Goal: Task Accomplishment & Management: Manage account settings

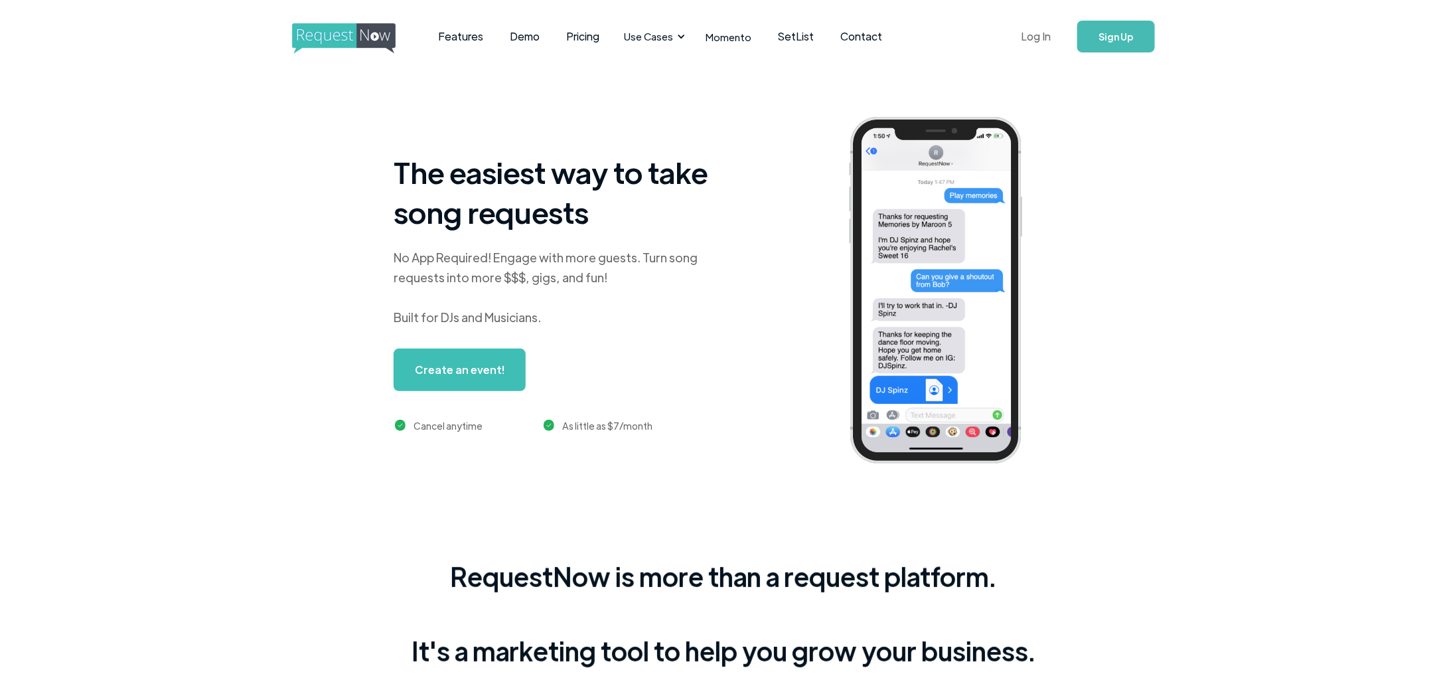
click at [1046, 38] on link "Log In" at bounding box center [1036, 36] width 56 height 46
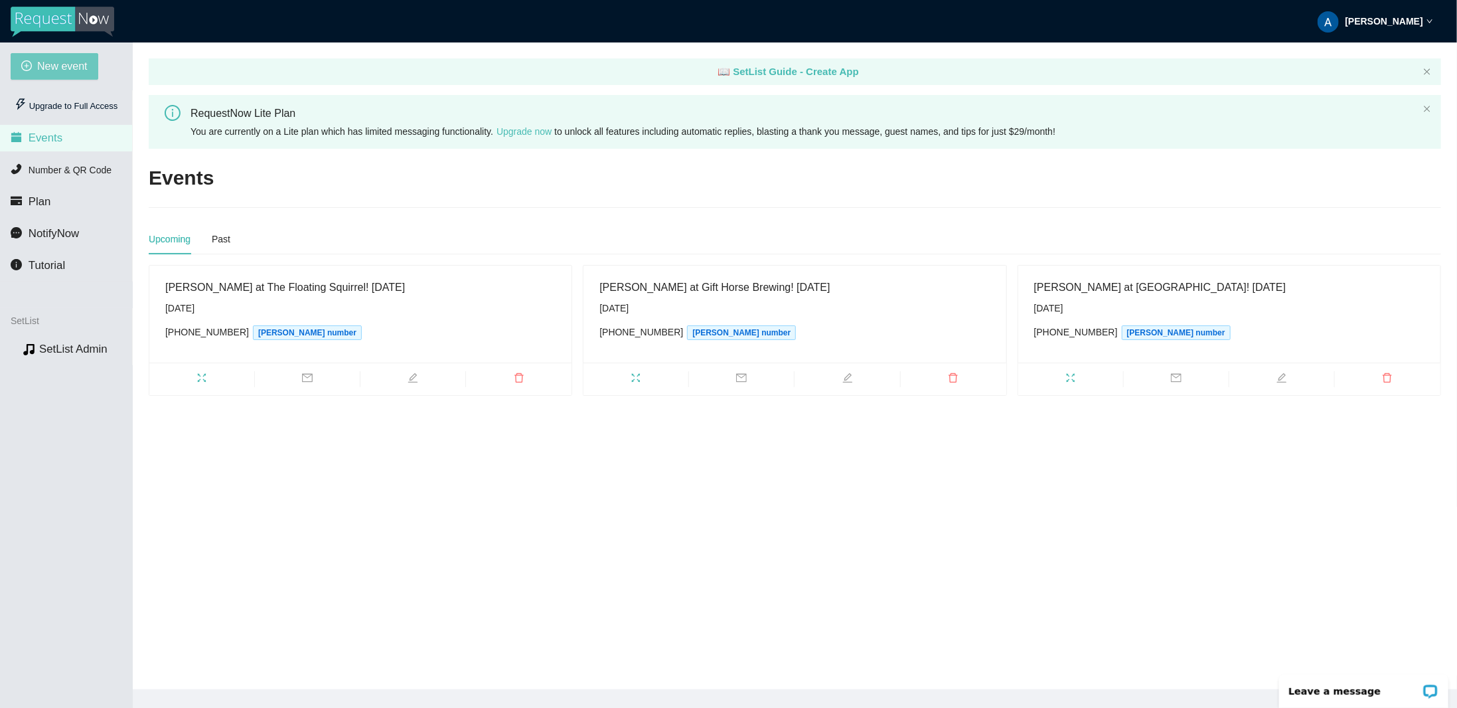
click at [84, 71] on span "New event" at bounding box center [62, 66] width 50 height 17
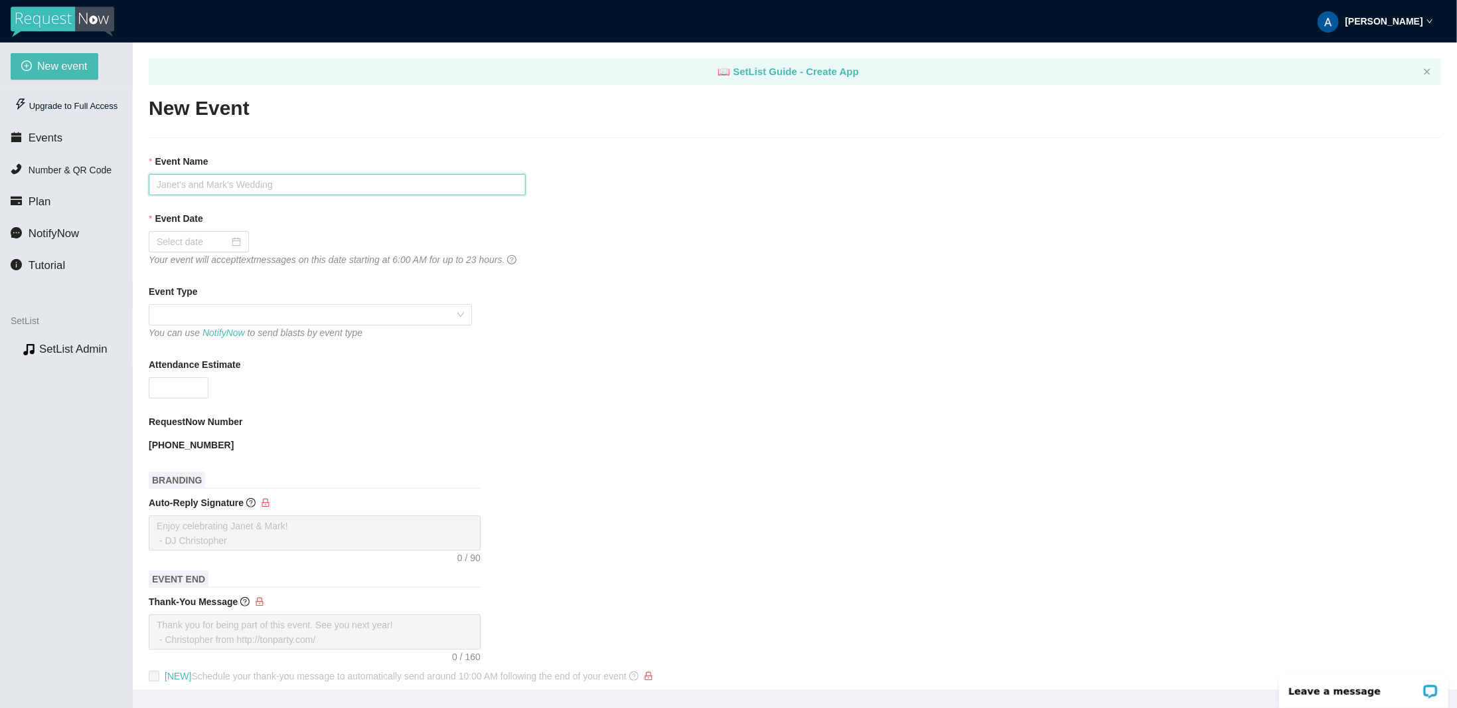
click at [232, 188] on input "Event Name" at bounding box center [337, 184] width 377 height 21
type input "The Roomates at Burning Bridge Tavern!"
click at [232, 238] on div at bounding box center [199, 241] width 84 height 15
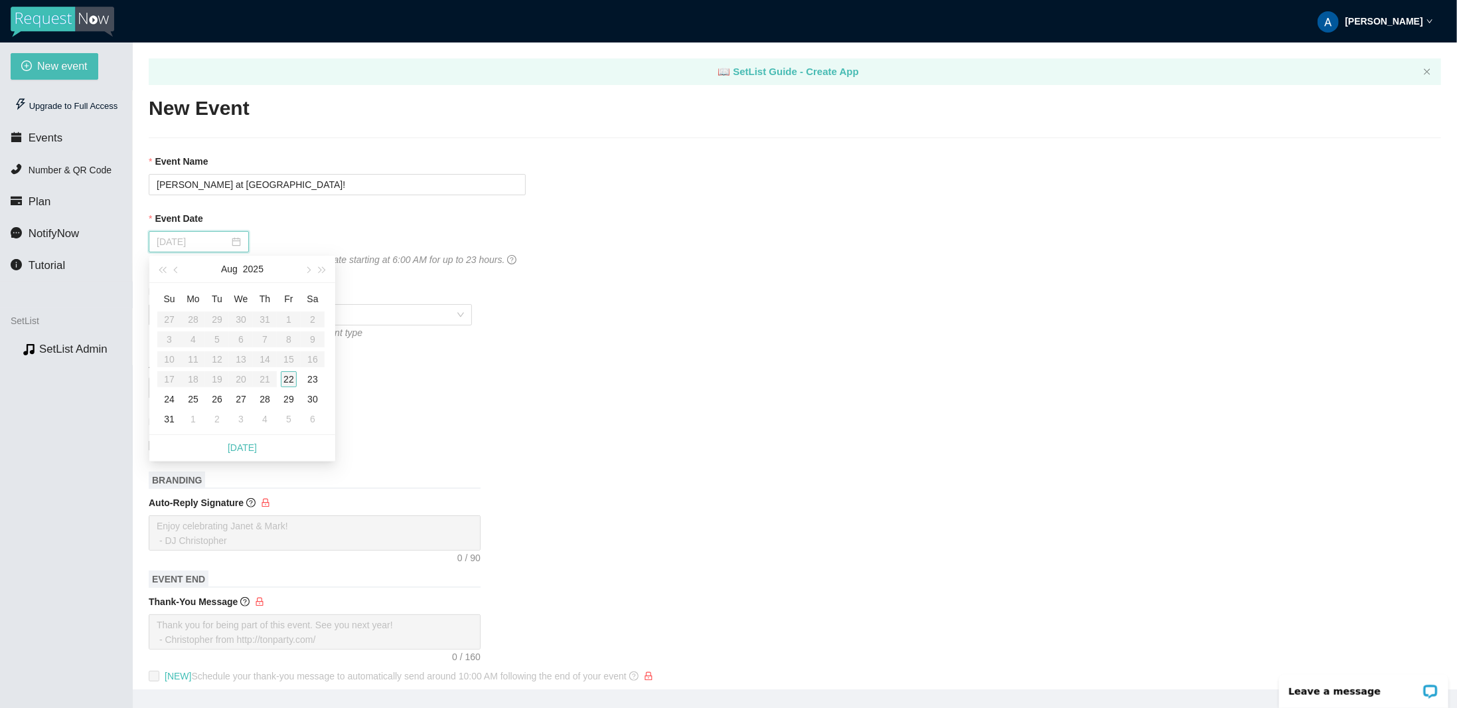
type input "08/22/2025"
click at [289, 380] on div "22" at bounding box center [289, 379] width 16 height 16
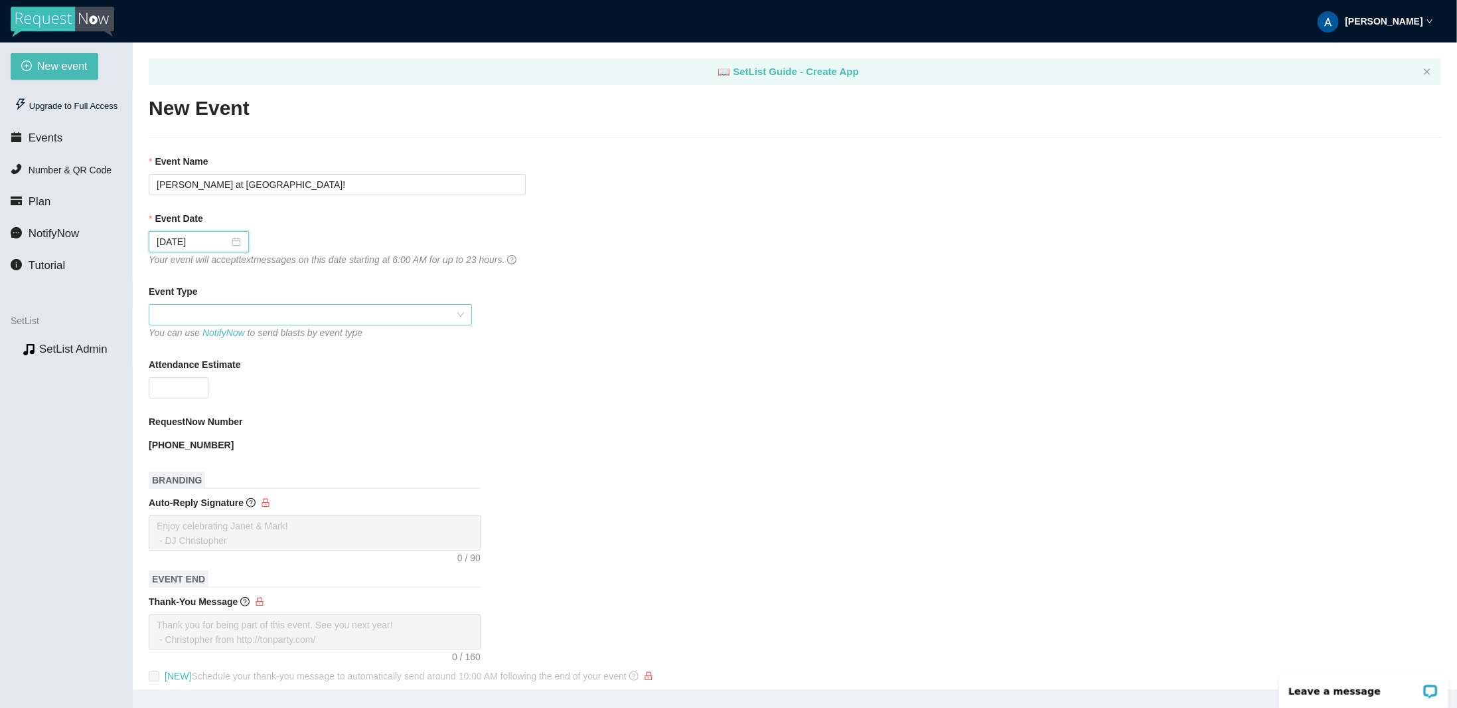
click at [321, 317] on span at bounding box center [310, 315] width 307 height 20
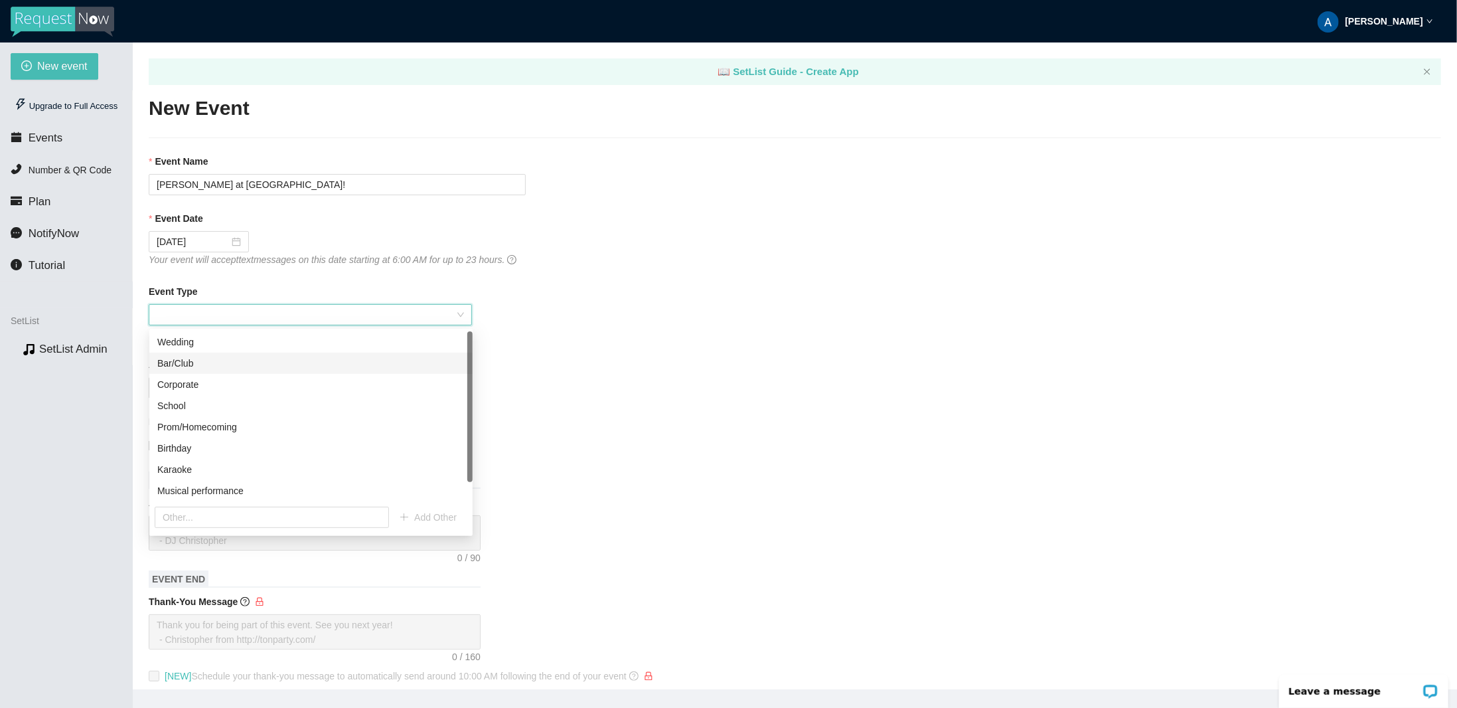
click at [333, 371] on div "Bar/Club" at bounding box center [310, 363] width 323 height 21
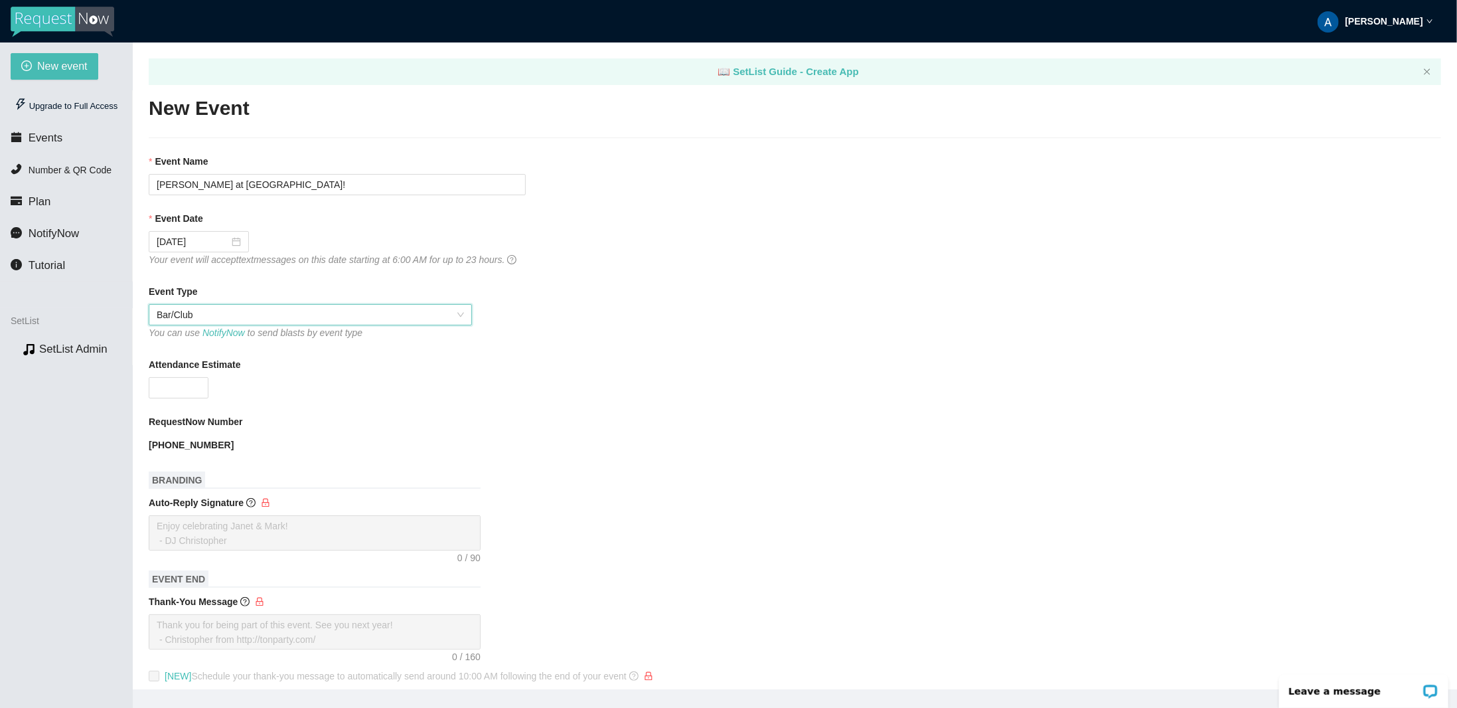
click at [362, 368] on div "Attendance Estimate" at bounding box center [795, 367] width 1293 height 20
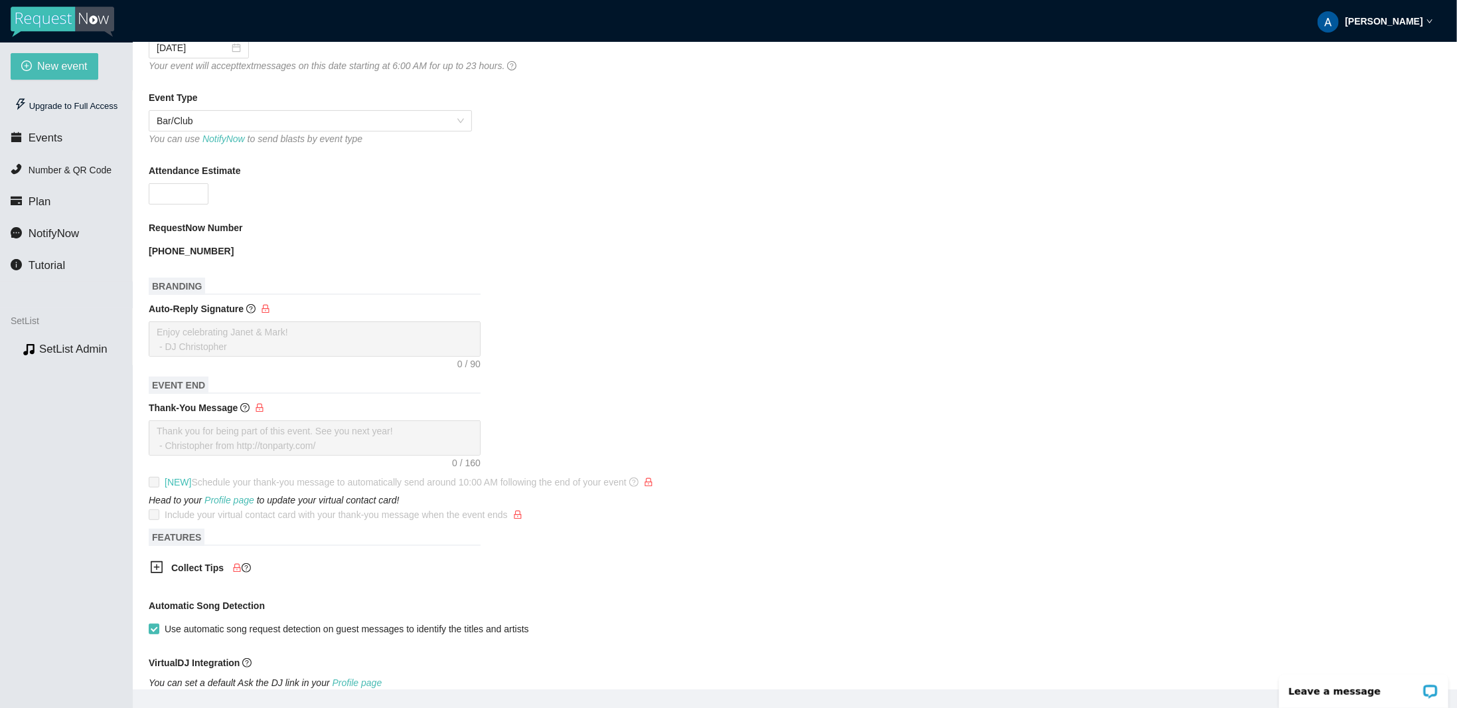
scroll to position [199, 0]
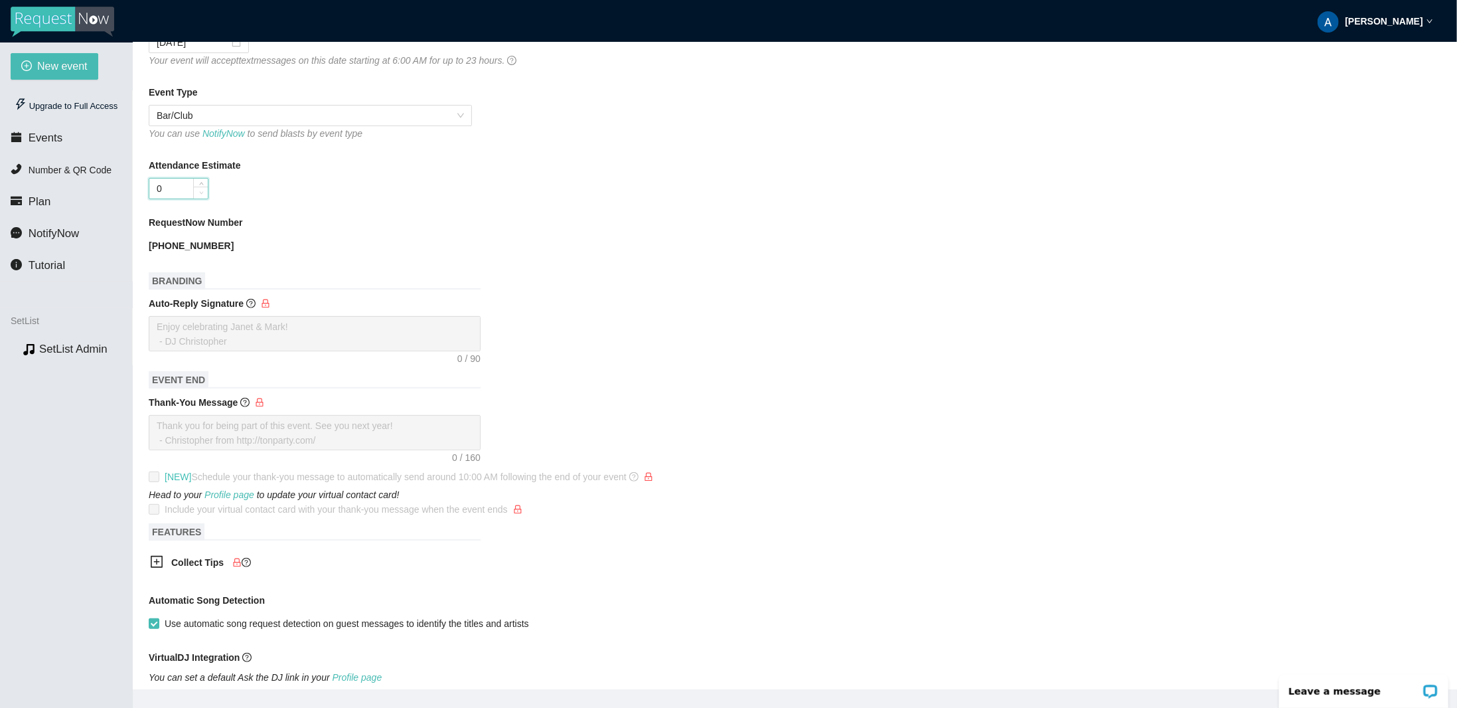
click at [202, 187] on span "Decrease Value" at bounding box center [200, 193] width 15 height 12
type input "0"
type input "50"
click at [573, 267] on form "Event Name The Roomates at Burning Bridge Tavern! Event Date 08/22/2025 Your ev…" at bounding box center [795, 382] width 1293 height 855
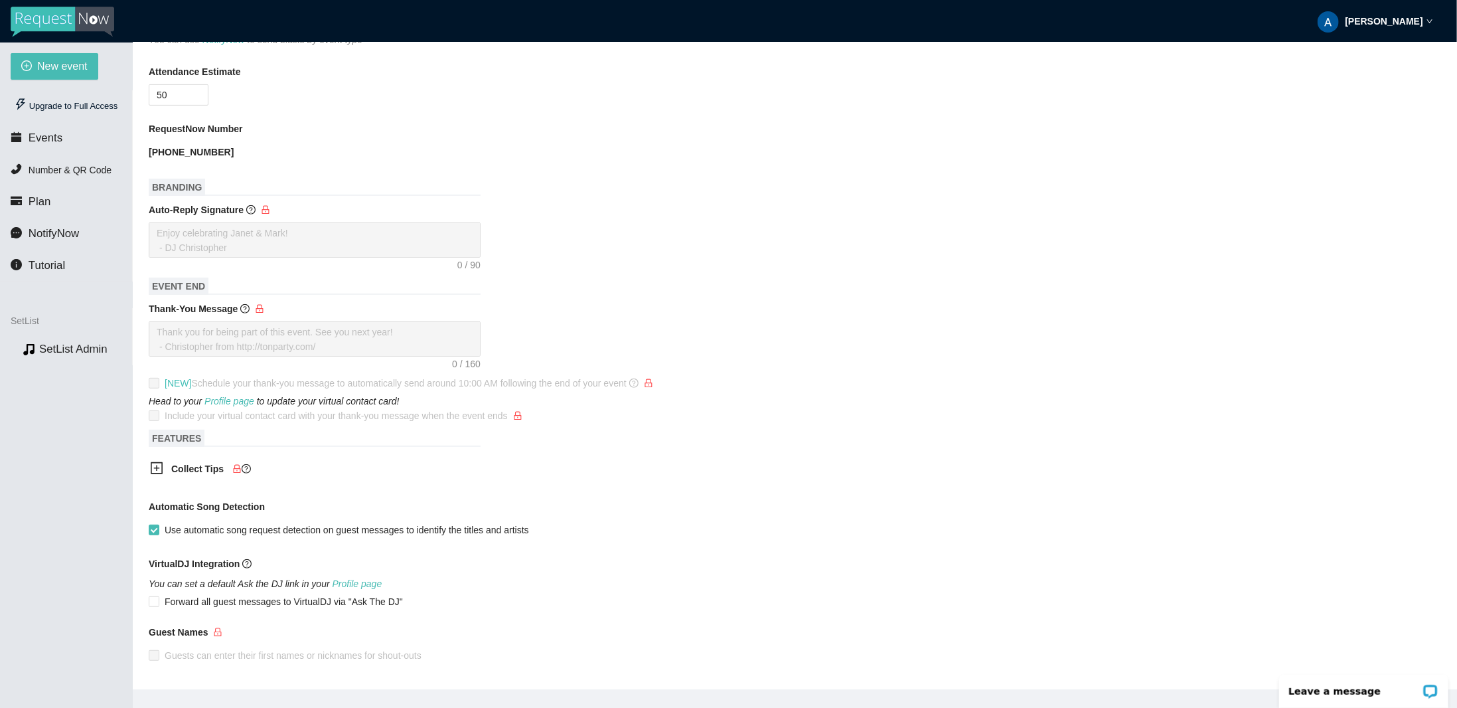
scroll to position [345, 0]
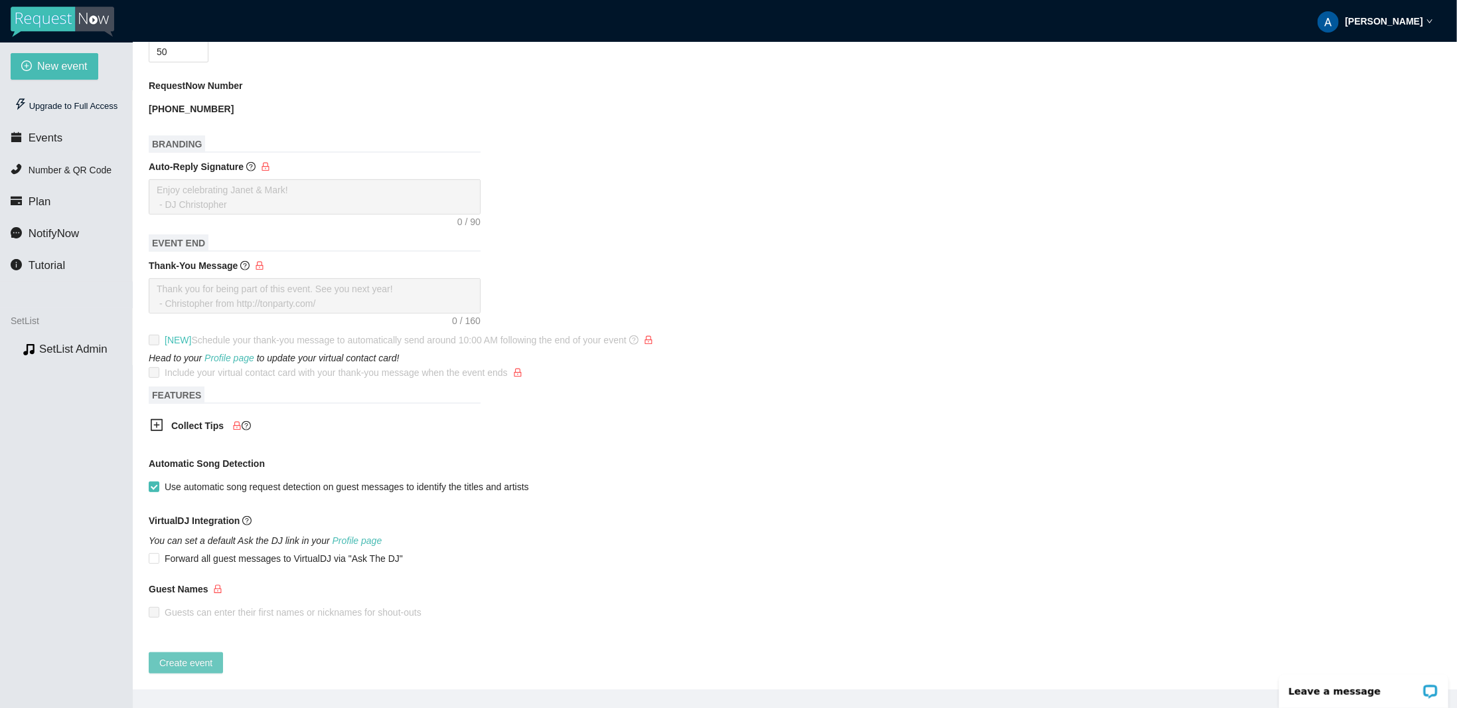
click at [212, 657] on button "Create event" at bounding box center [186, 662] width 74 height 21
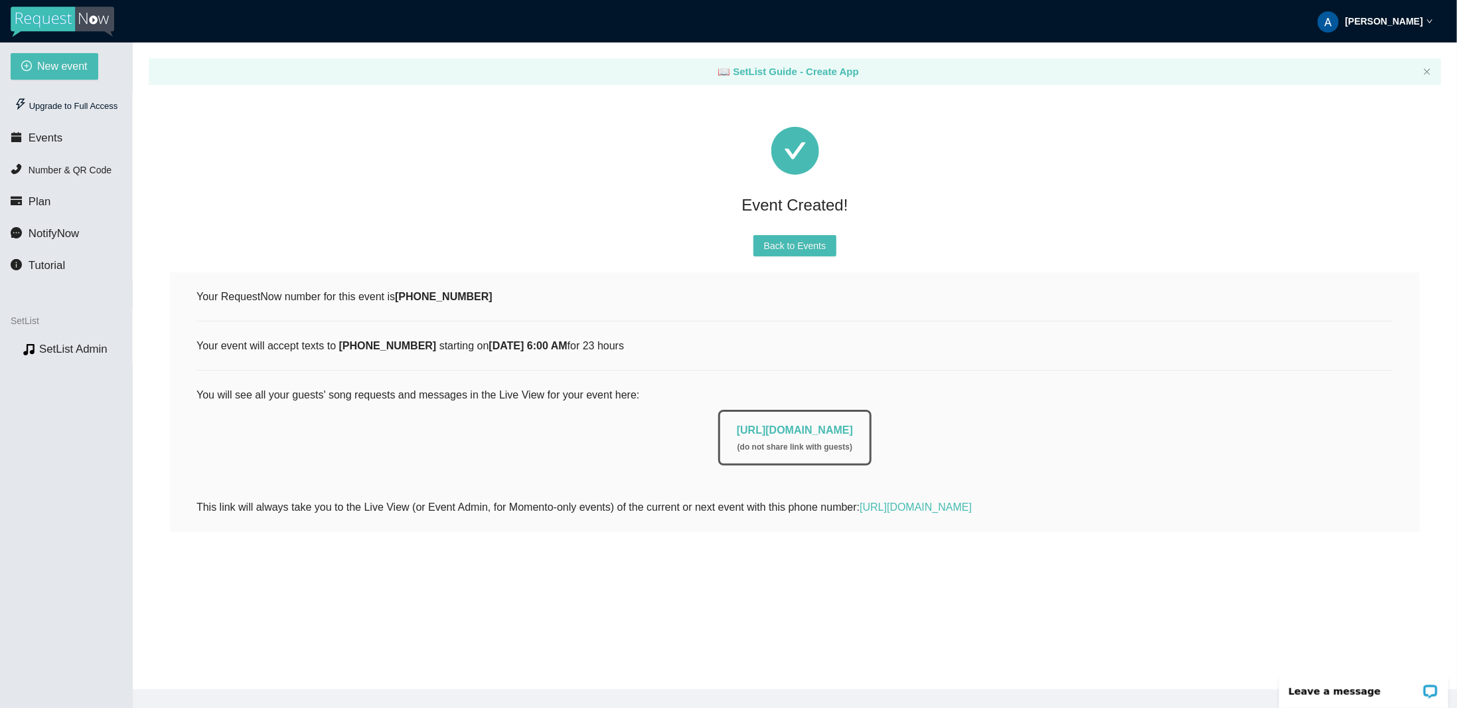
scroll to position [0, 0]
click at [798, 434] on link "https://app.requestnow.io/live/rgdylbe" at bounding box center [795, 429] width 116 height 11
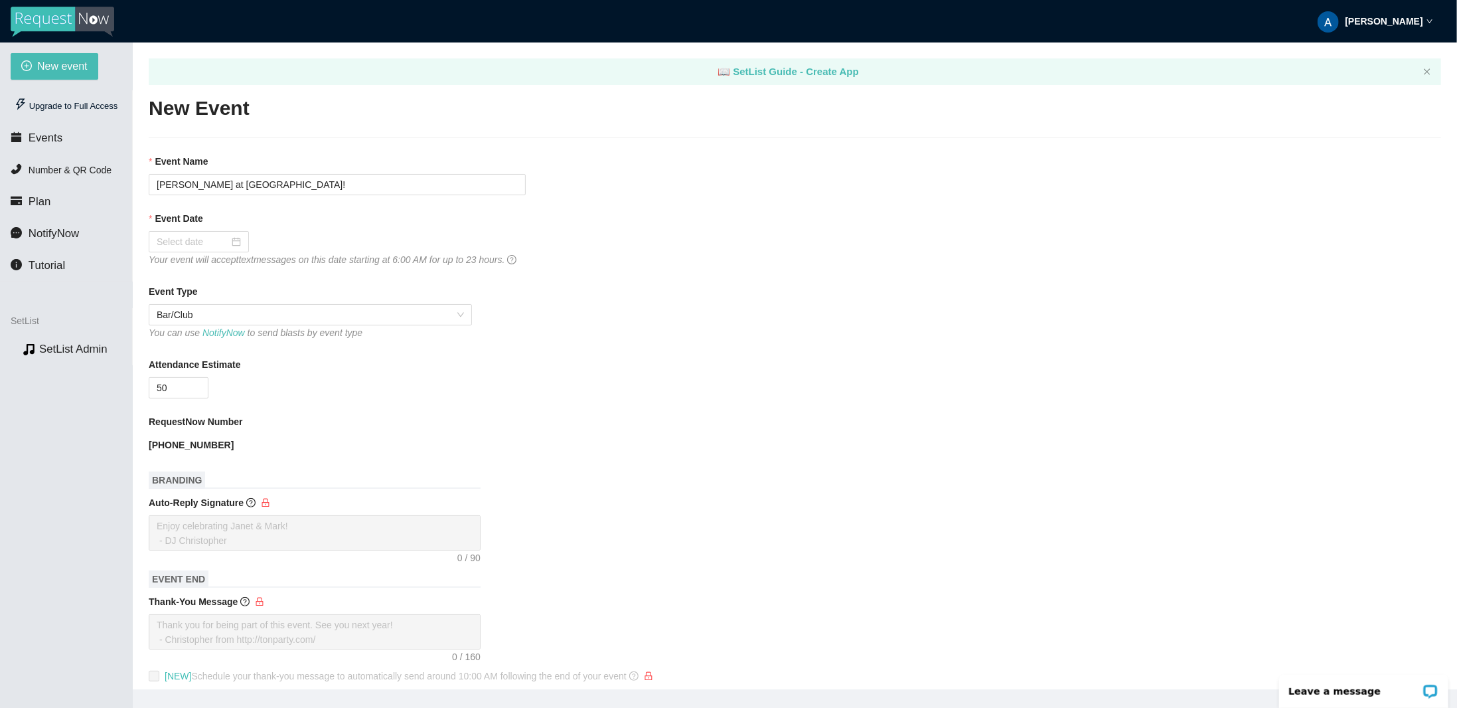
click at [1397, 19] on strong "[PERSON_NAME]" at bounding box center [1385, 21] width 78 height 11
click at [1371, 60] on span "Profile" at bounding box center [1383, 58] width 32 height 13
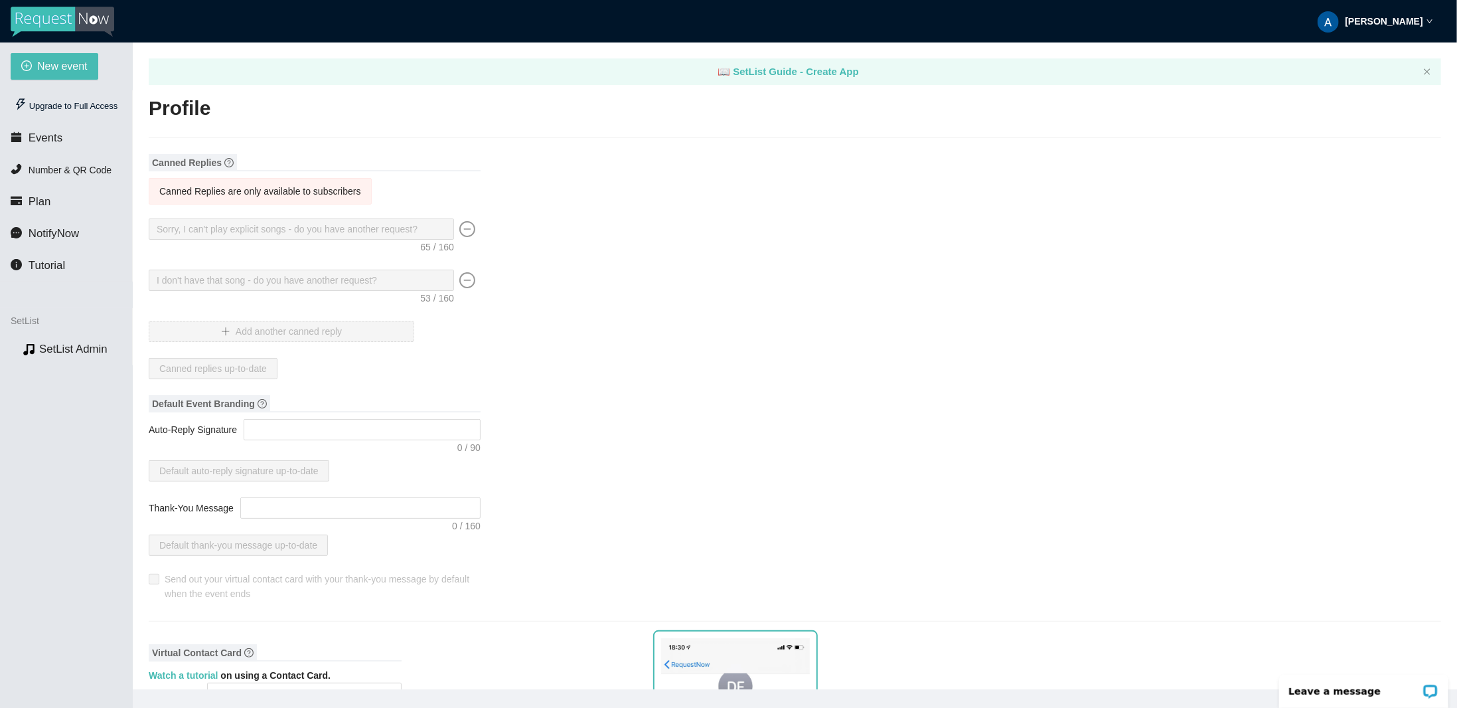
click at [1412, 29] on div "[PERSON_NAME]" at bounding box center [1376, 21] width 116 height 42
click at [1388, 58] on span "Profile" at bounding box center [1383, 58] width 32 height 13
type textarea "[URL][DOMAIN_NAME]"
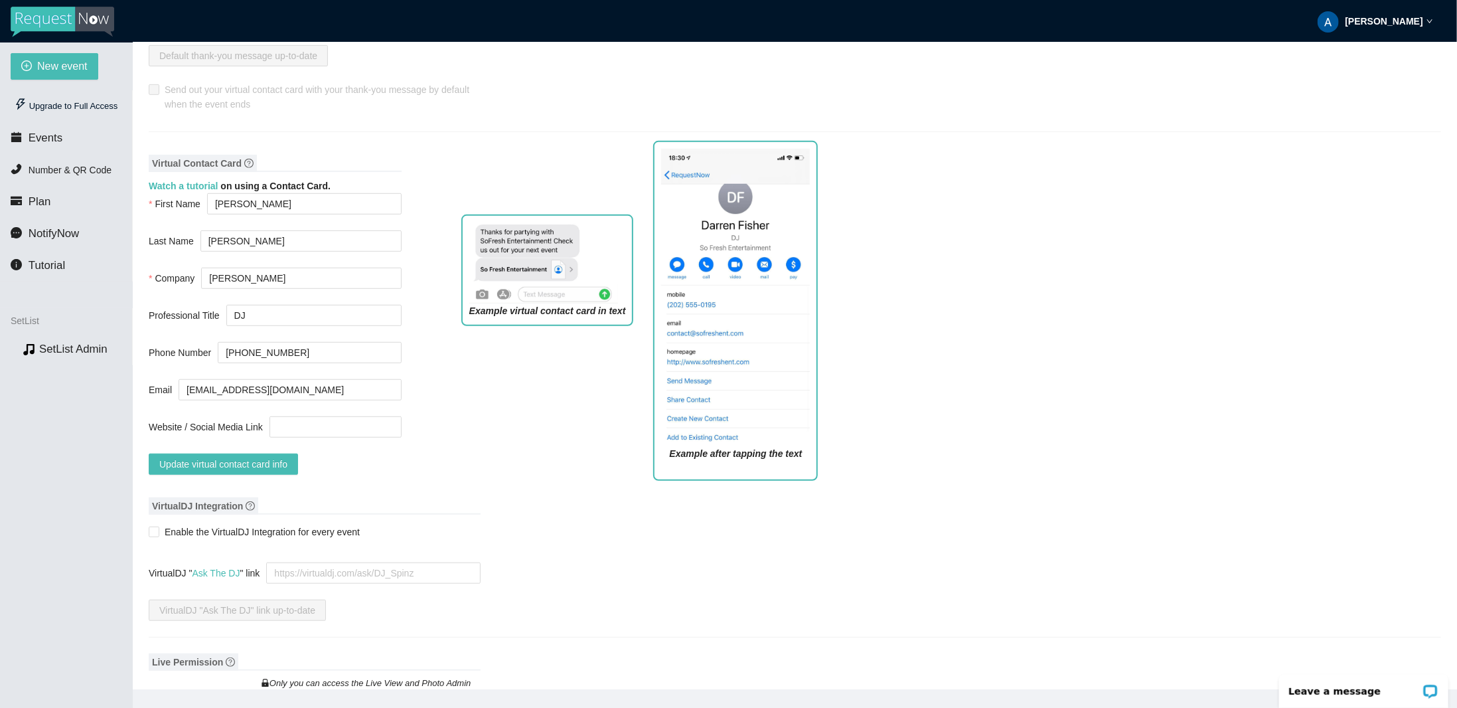
scroll to position [531, 0]
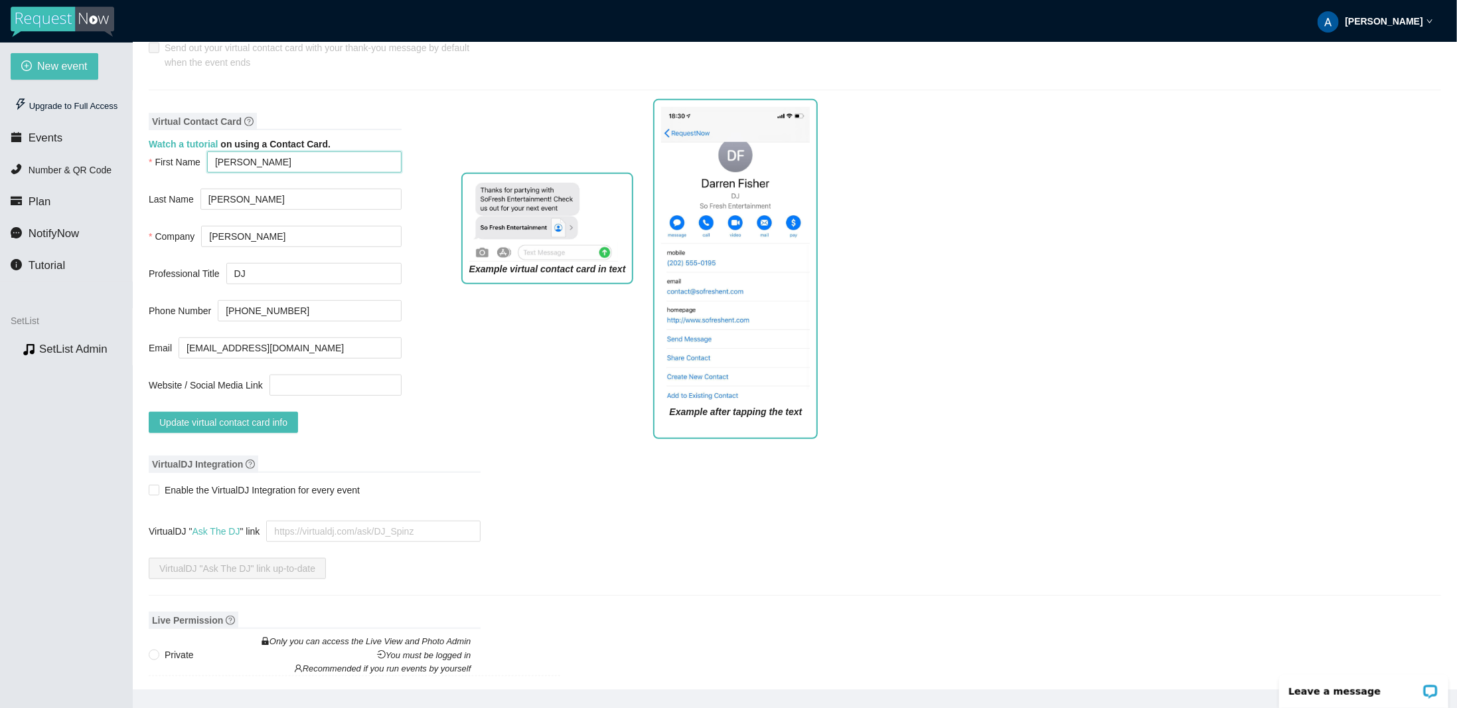
drag, startPoint x: 291, startPoint y: 165, endPoint x: 147, endPoint y: 159, distance: 144.2
click at [147, 159] on main "📖 SetList Guide - Create App Profile Canned Replies Canned Replies are only ava…" at bounding box center [795, 365] width 1324 height 647
drag, startPoint x: 275, startPoint y: 162, endPoint x: 191, endPoint y: 161, distance: 83.7
click at [193, 161] on div "First Name [PERSON_NAME]" at bounding box center [275, 161] width 253 height 21
type input "[PERSON_NAME]"
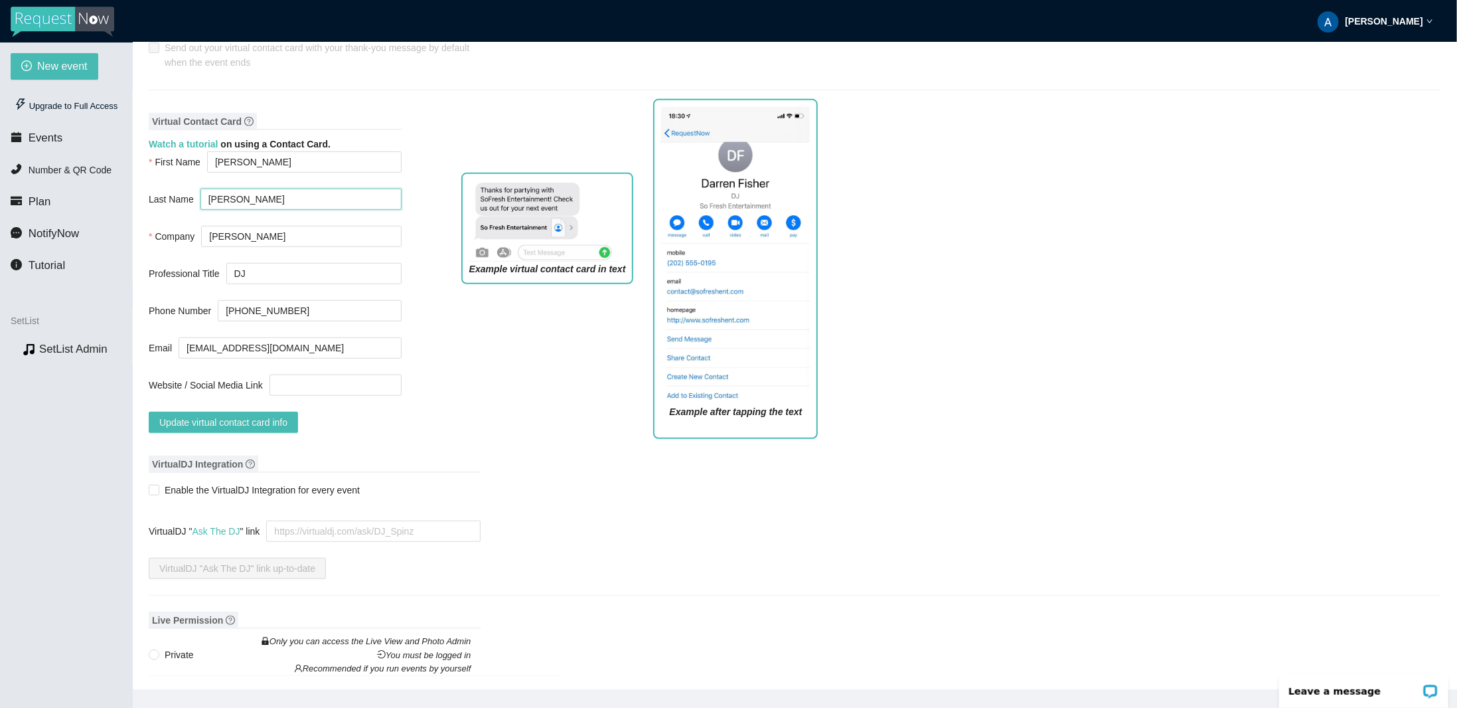
drag, startPoint x: 236, startPoint y: 197, endPoint x: 155, endPoint y: 193, distance: 81.1
click at [155, 193] on div "Last Name [PERSON_NAME]" at bounding box center [275, 199] width 253 height 21
paste input "[PERSON_NAME]"
type input "[PERSON_NAME]"
click at [467, 346] on div "Example virtual contact card in text" at bounding box center [547, 306] width 193 height 286
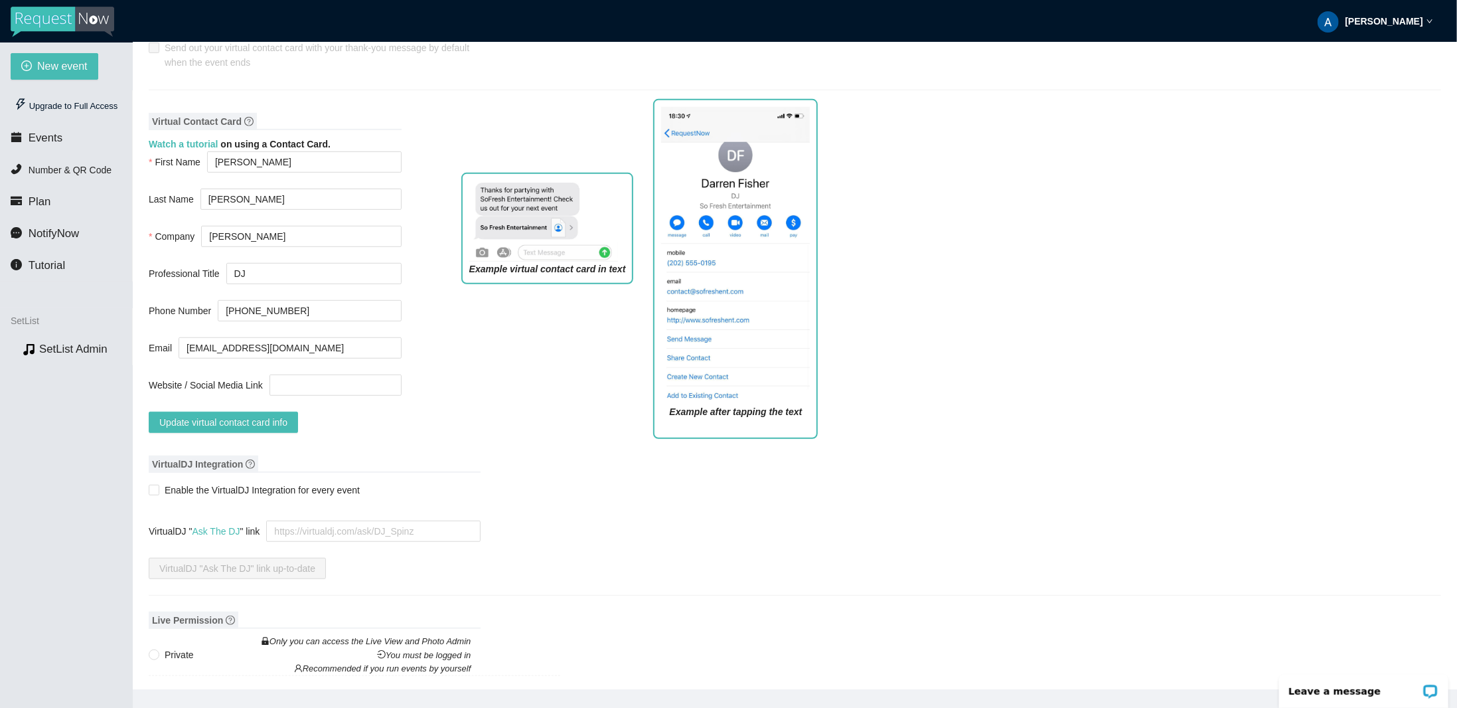
drag, startPoint x: 443, startPoint y: 340, endPoint x: 424, endPoint y: 331, distance: 21.4
click at [451, 340] on div "Example virtual contact card in text" at bounding box center [547, 306] width 193 height 286
drag, startPoint x: 280, startPoint y: 274, endPoint x: 167, endPoint y: 268, distance: 113.1
click at [167, 268] on div "Professional Title DJ" at bounding box center [275, 273] width 253 height 21
type input "[PERSON_NAME]"
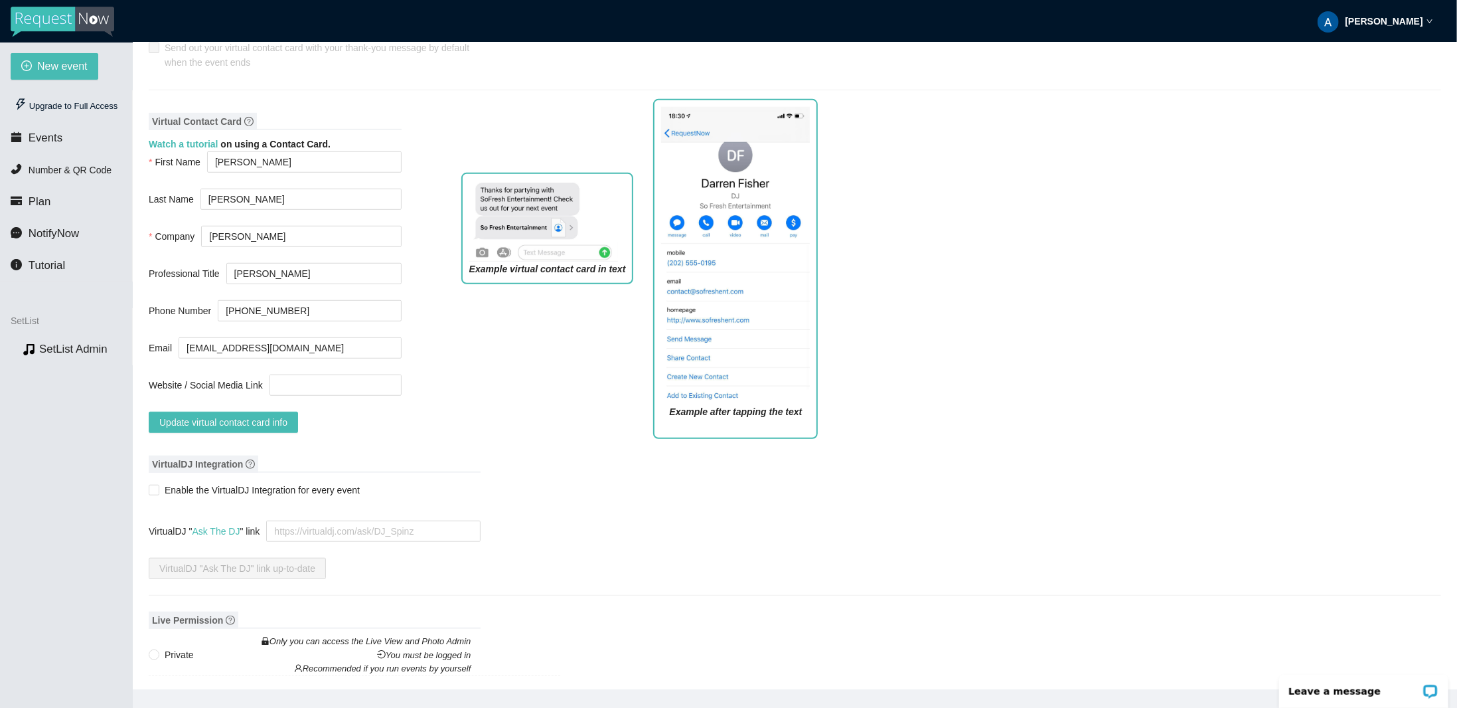
click at [515, 380] on div "Example virtual contact card in text" at bounding box center [547, 306] width 193 height 286
drag, startPoint x: 304, startPoint y: 342, endPoint x: 51, endPoint y: 337, distance: 253.0
click at [51, 337] on section "New event Upgrade to Full Access Events Number & QR Code Plan NotifyNow Tutoria…" at bounding box center [728, 396] width 1457 height 708
click at [466, 363] on div "Example virtual contact card in text" at bounding box center [547, 306] width 193 height 286
click at [344, 387] on input "Website / Social Media Link" at bounding box center [336, 384] width 132 height 21
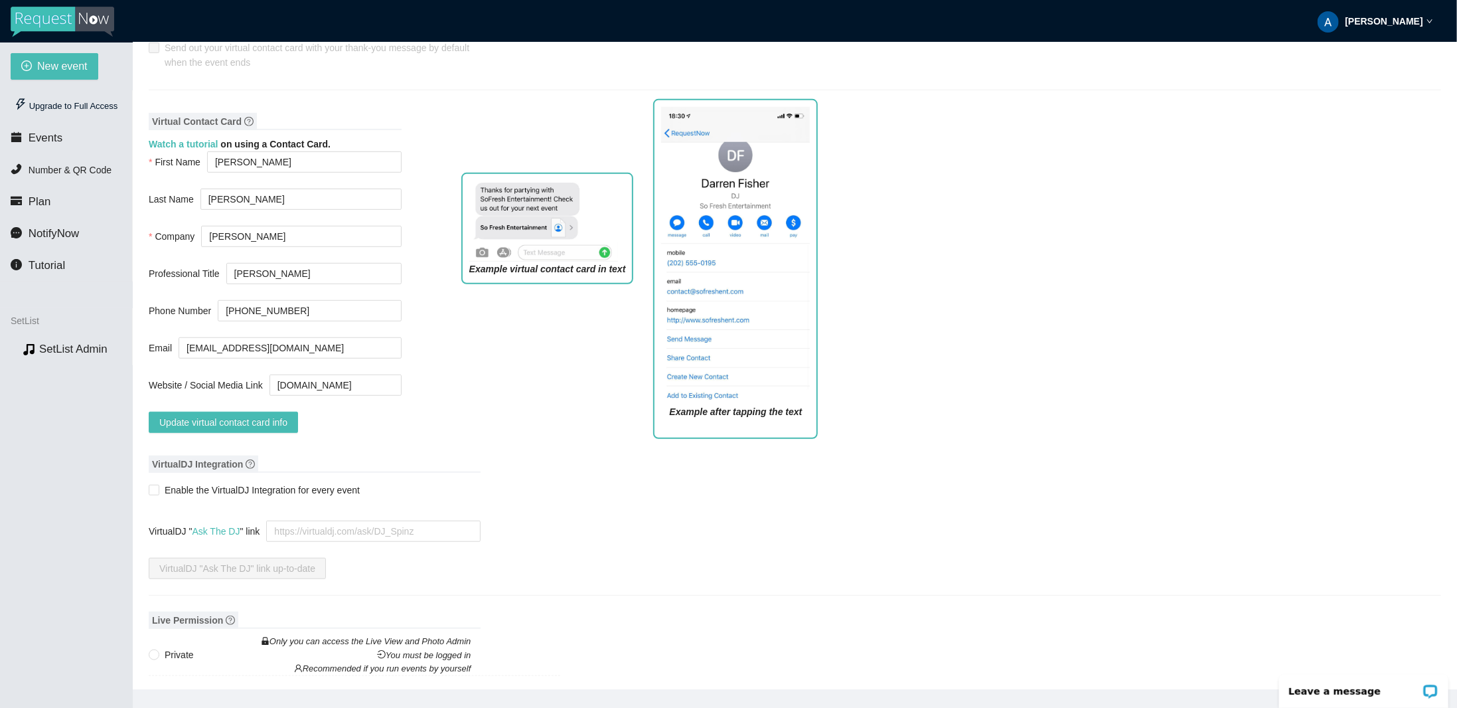
scroll to position [0, 0]
click at [459, 430] on div "Example virtual contact card in text" at bounding box center [547, 306] width 193 height 286
click at [242, 424] on span "Update virtual contact card info" at bounding box center [223, 422] width 128 height 15
click at [349, 382] on input "[DOMAIN_NAME]" at bounding box center [336, 384] width 132 height 21
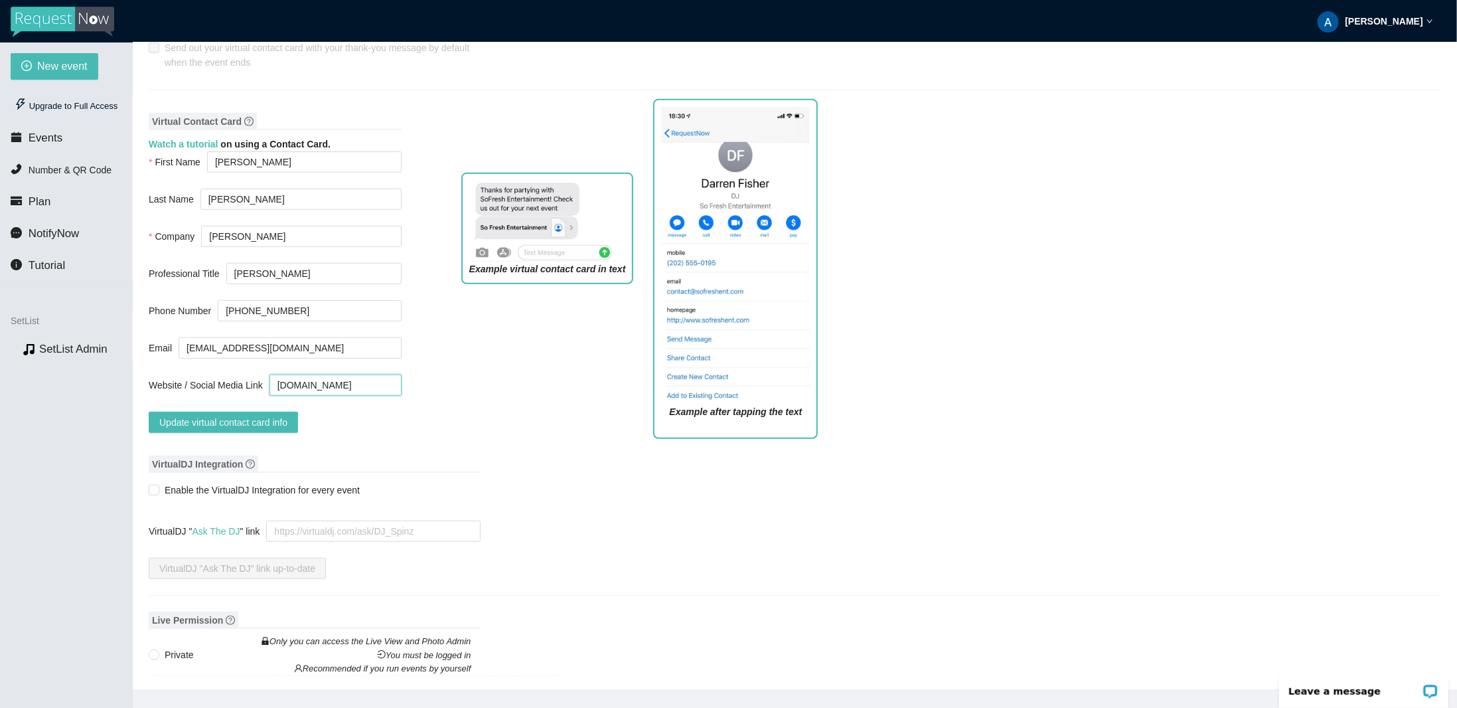
scroll to position [0, 0]
drag, startPoint x: 335, startPoint y: 383, endPoint x: 235, endPoint y: 378, distance: 99.7
click at [235, 378] on div "Website / Social Media Link [DOMAIN_NAME]" at bounding box center [275, 384] width 253 height 21
click at [272, 379] on input "[DOMAIN_NAME]" at bounding box center [336, 384] width 132 height 21
click at [451, 392] on div "Example virtual contact card in text" at bounding box center [547, 306] width 193 height 286
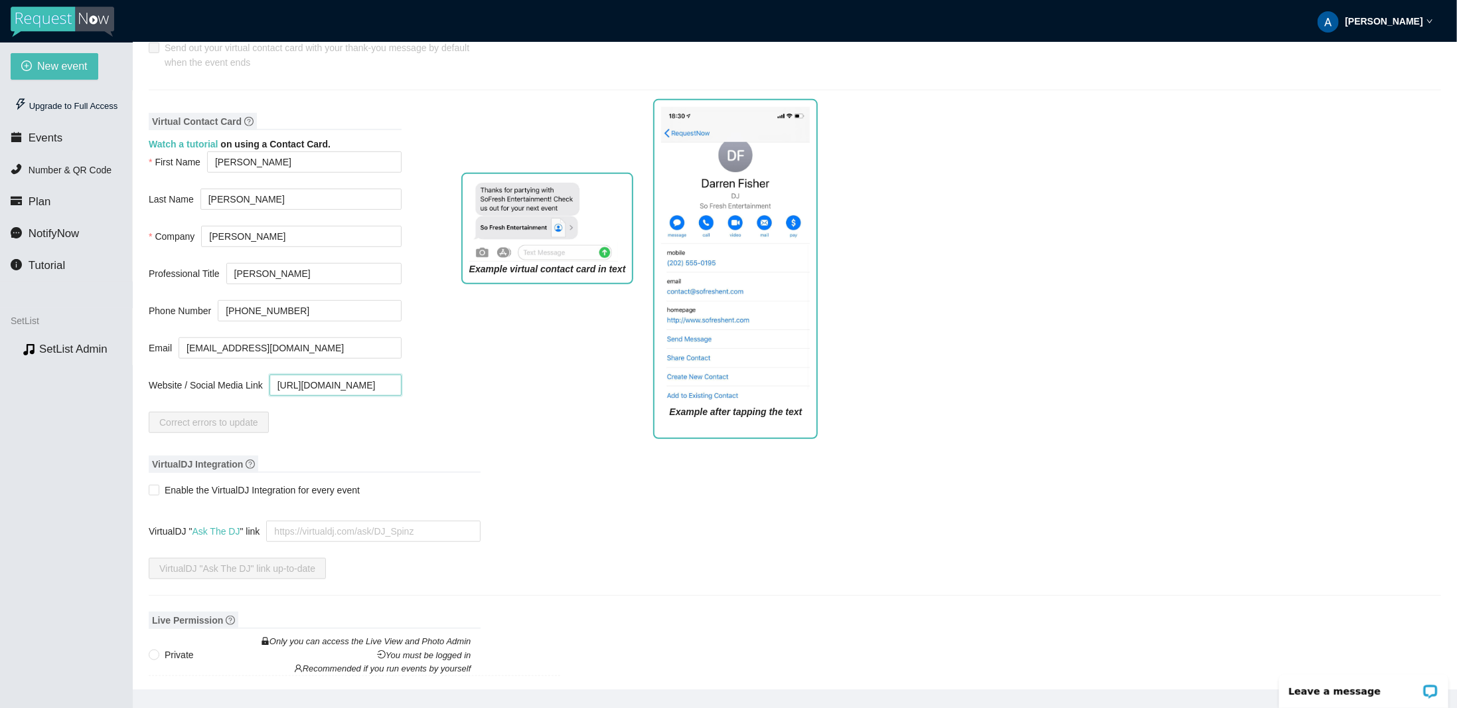
click at [333, 387] on input "[URL][DOMAIN_NAME]" at bounding box center [336, 384] width 132 height 21
drag, startPoint x: 329, startPoint y: 385, endPoint x: 433, endPoint y: 394, distance: 104.0
click at [433, 394] on div "Virtual Contact Card Watch a tutorial on using a Contact Card. First Name [PERS…" at bounding box center [795, 277] width 1293 height 343
click at [371, 388] on input "[URL][DOMAIN_NAME]" at bounding box center [336, 384] width 132 height 21
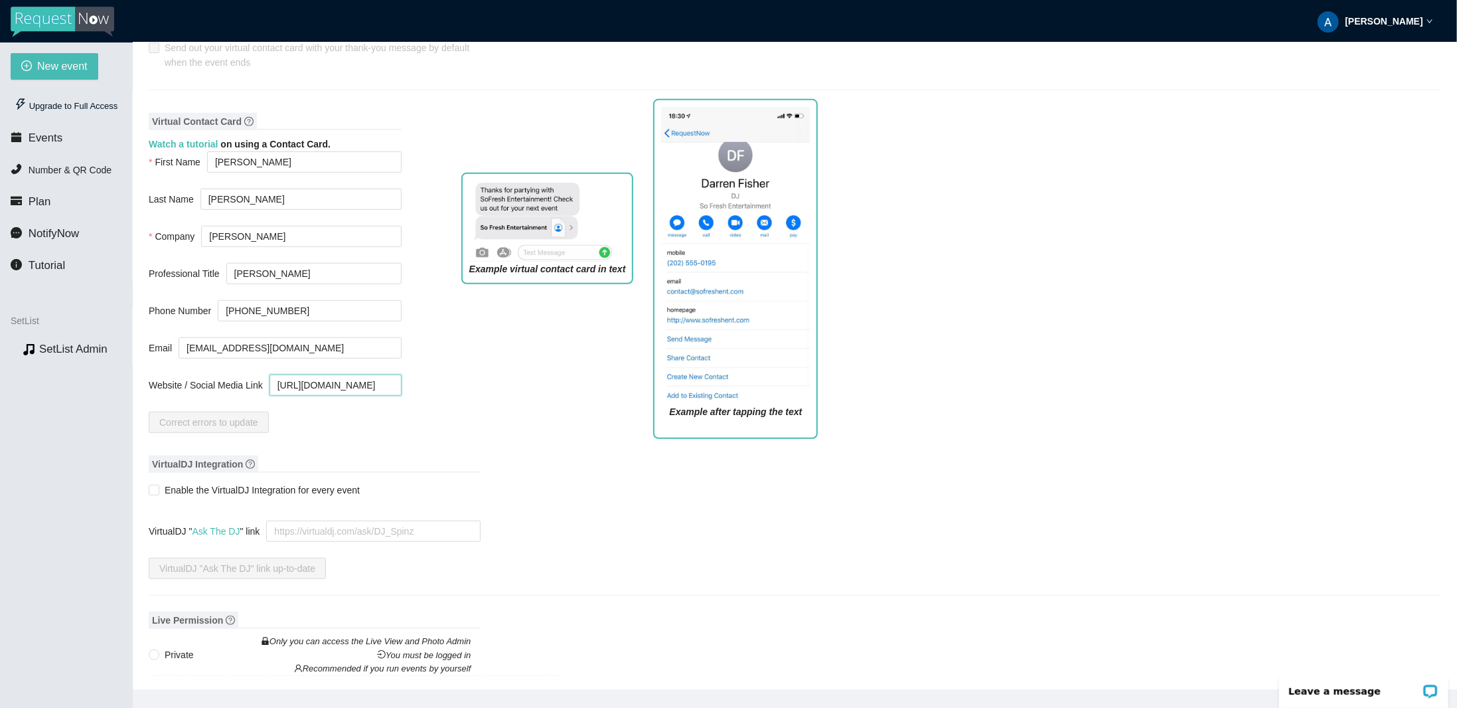
scroll to position [0, 0]
drag, startPoint x: 353, startPoint y: 388, endPoint x: 187, endPoint y: 382, distance: 166.1
click at [187, 381] on div "Website / Social Media Link [URL][DOMAIN_NAME]" at bounding box center [275, 384] width 253 height 21
click at [309, 386] on input "[URL][DOMAIN_NAME]" at bounding box center [336, 384] width 132 height 21
click at [293, 383] on input "[URL][DOMAIN_NAME]" at bounding box center [336, 384] width 132 height 21
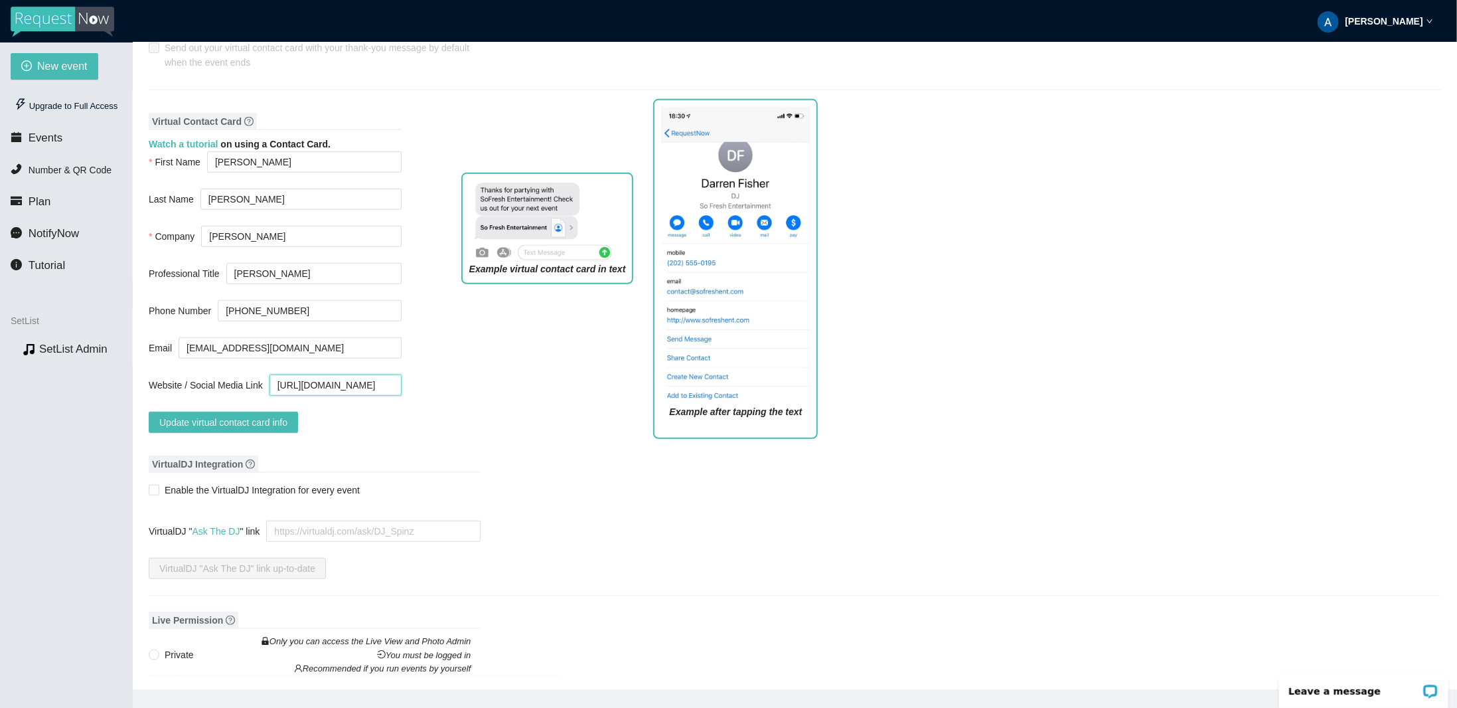
type input "[URL][DOMAIN_NAME]"
click at [416, 418] on div "Virtual Contact Card Watch a tutorial on using a Contact Card. First Name [PERS…" at bounding box center [795, 277] width 1293 height 343
click at [283, 416] on span "Update virtual contact card info" at bounding box center [223, 422] width 128 height 15
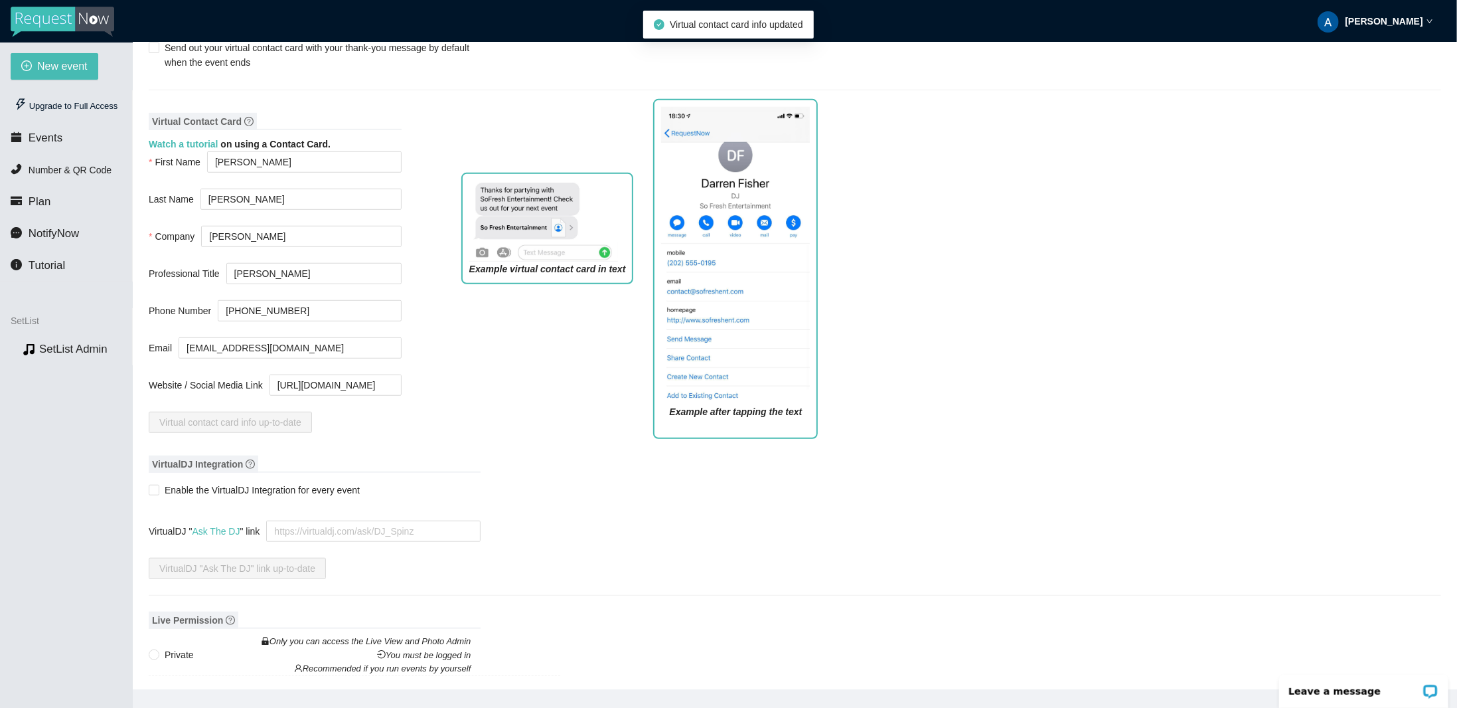
click at [688, 404] on figcaption "Example after tapping the text" at bounding box center [735, 411] width 149 height 15
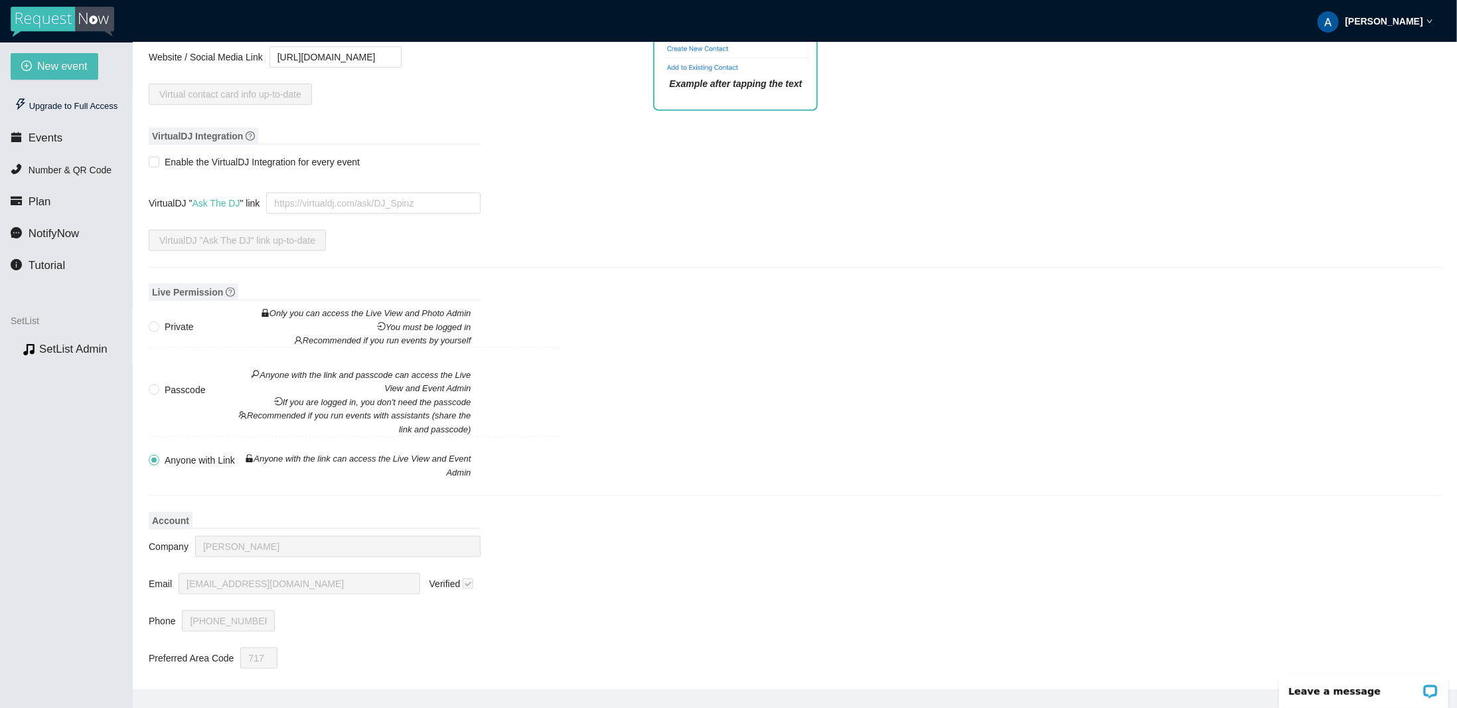
scroll to position [863, 0]
click at [556, 347] on div "Private Only you can access the Live View and Photo Admin You must be logged in…" at bounding box center [355, 395] width 412 height 160
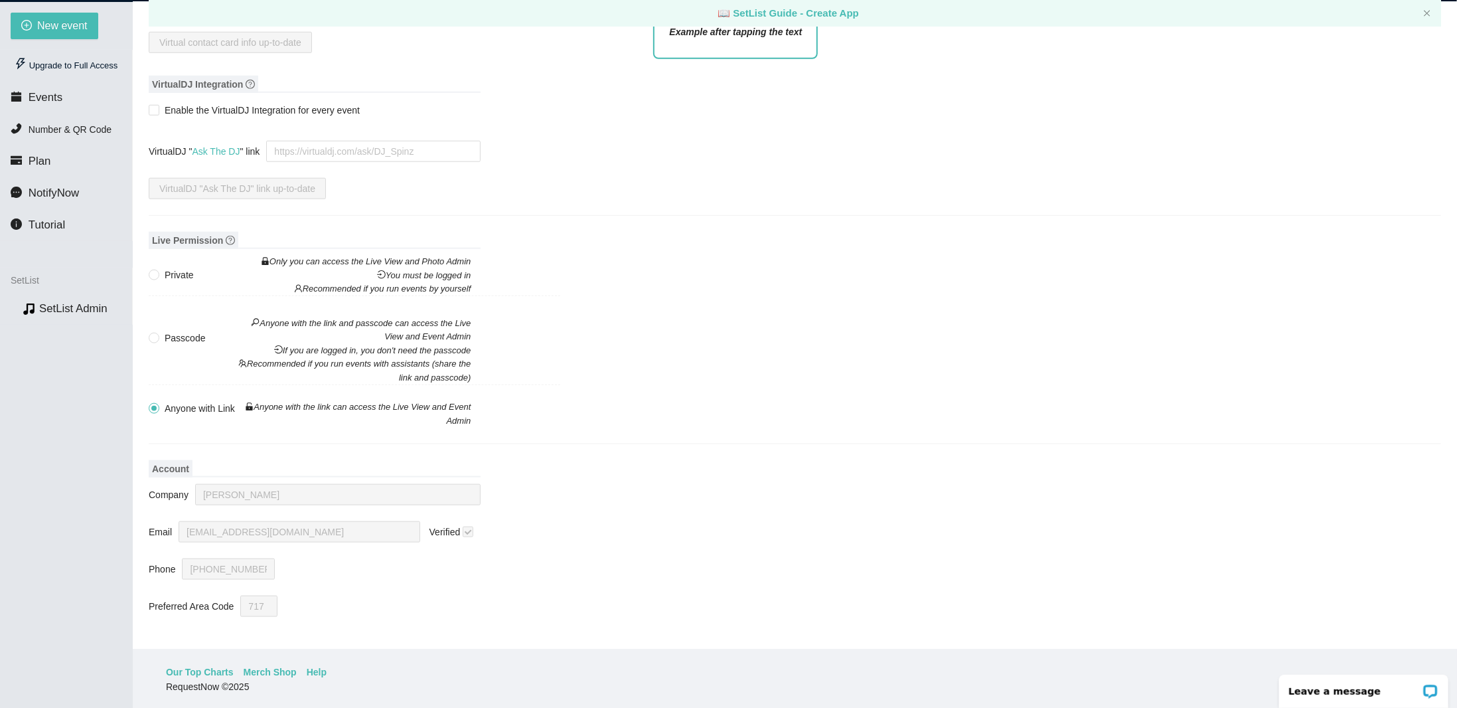
scroll to position [42, 0]
click at [468, 524] on span at bounding box center [468, 529] width 11 height 11
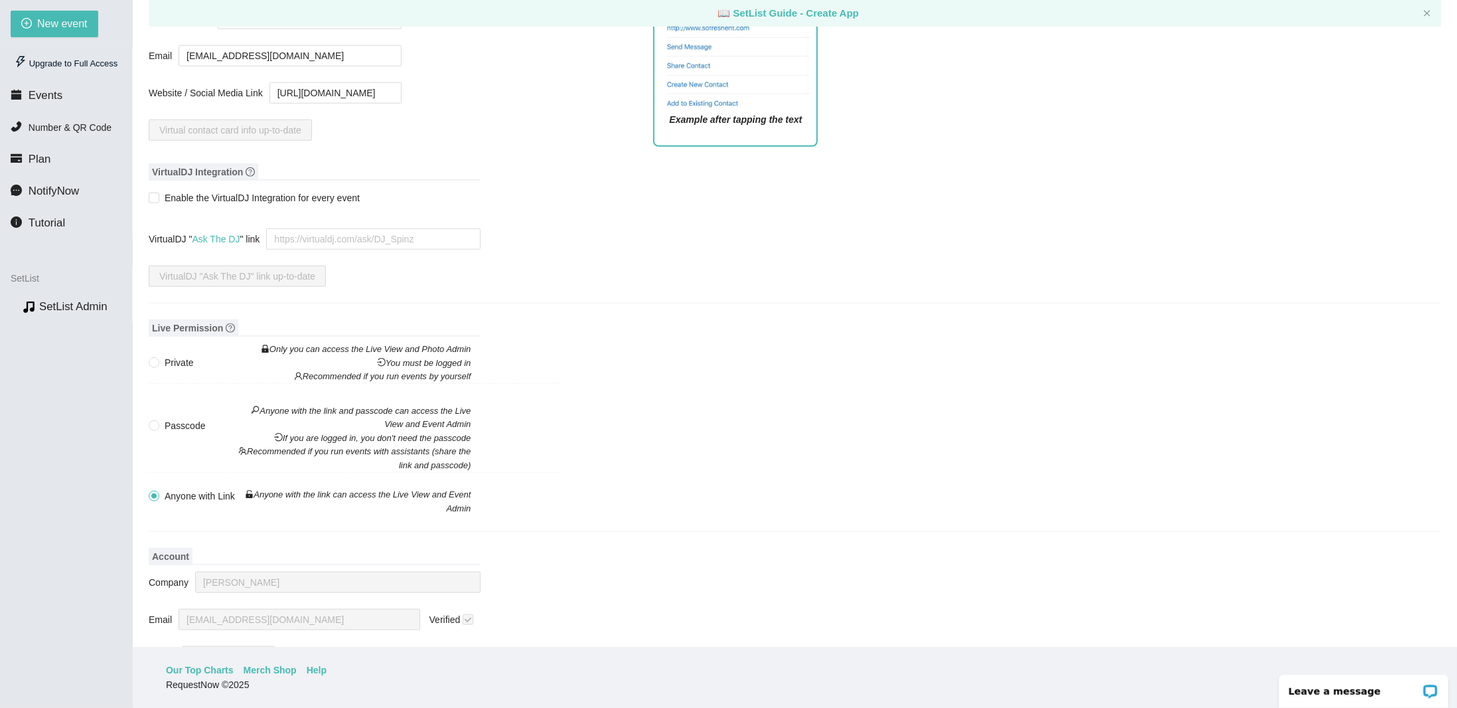
scroll to position [677, 0]
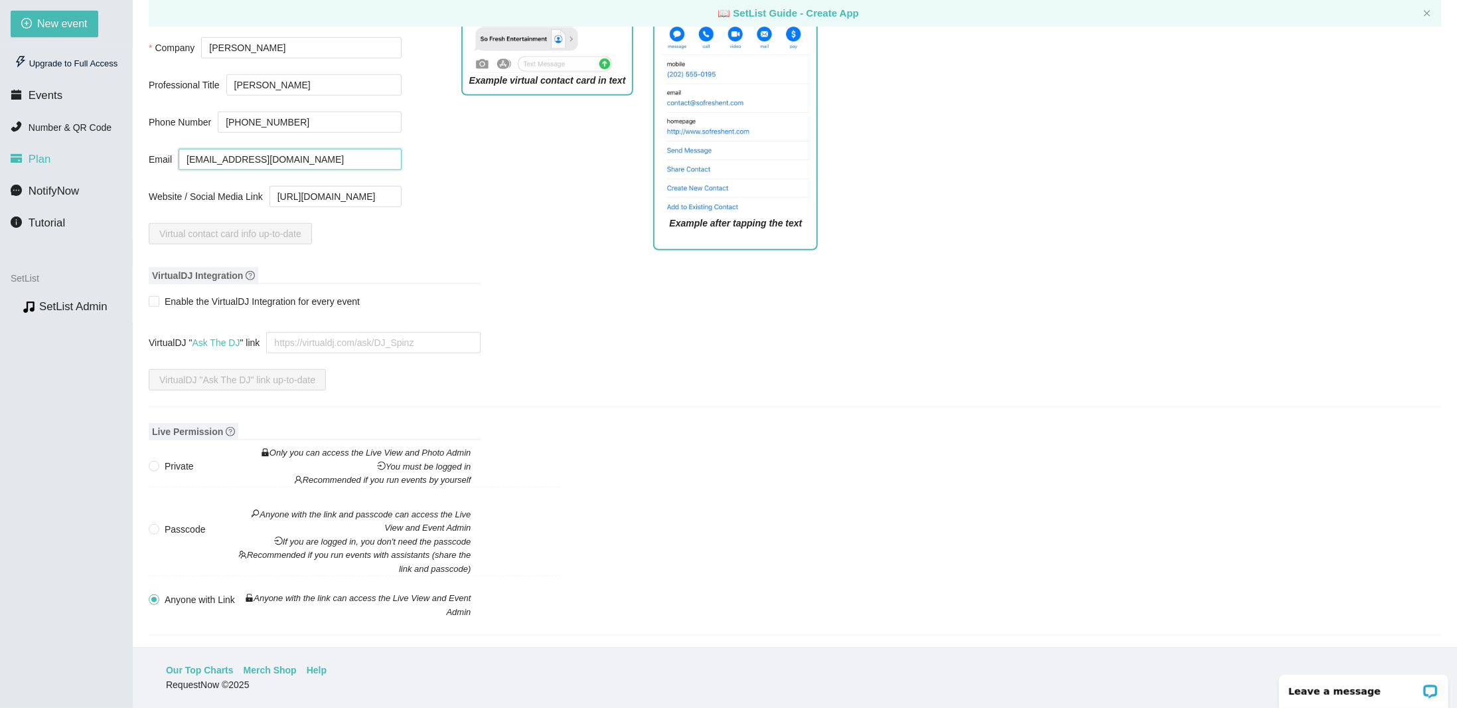
drag, startPoint x: 289, startPoint y: 157, endPoint x: 131, endPoint y: 155, distance: 158.7
click at [131, 155] on section "New event Upgrade to Full Access Events Number & QR Code Plan NotifyNow Tutoria…" at bounding box center [728, 354] width 1457 height 708
click at [149, 223] on button "Update virtual contact card info" at bounding box center [223, 233] width 149 height 21
type input "[EMAIL_ADDRESS][DOMAIN_NAME]"
click at [653, 234] on figure "Example after tapping the text" at bounding box center [735, 80] width 165 height 340
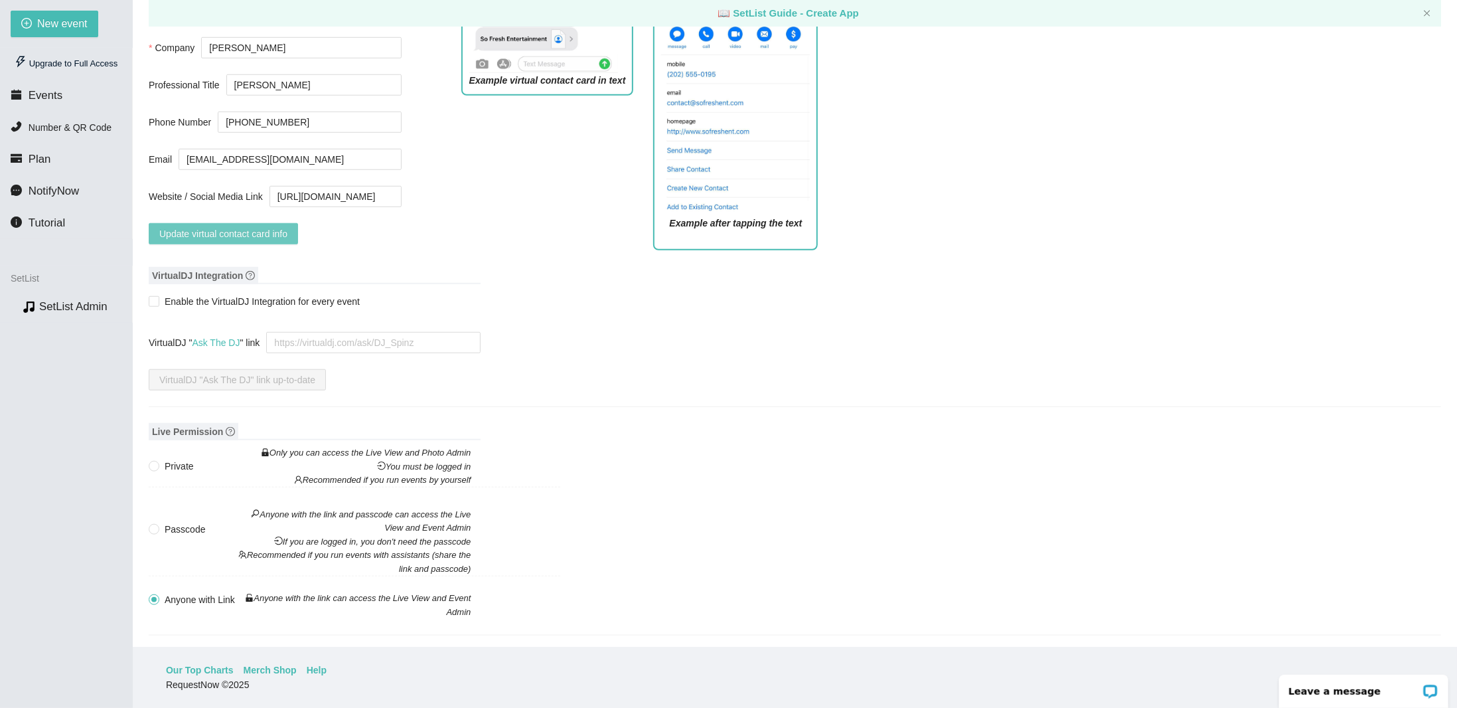
click at [261, 226] on span "Update virtual contact card info" at bounding box center [223, 233] width 128 height 15
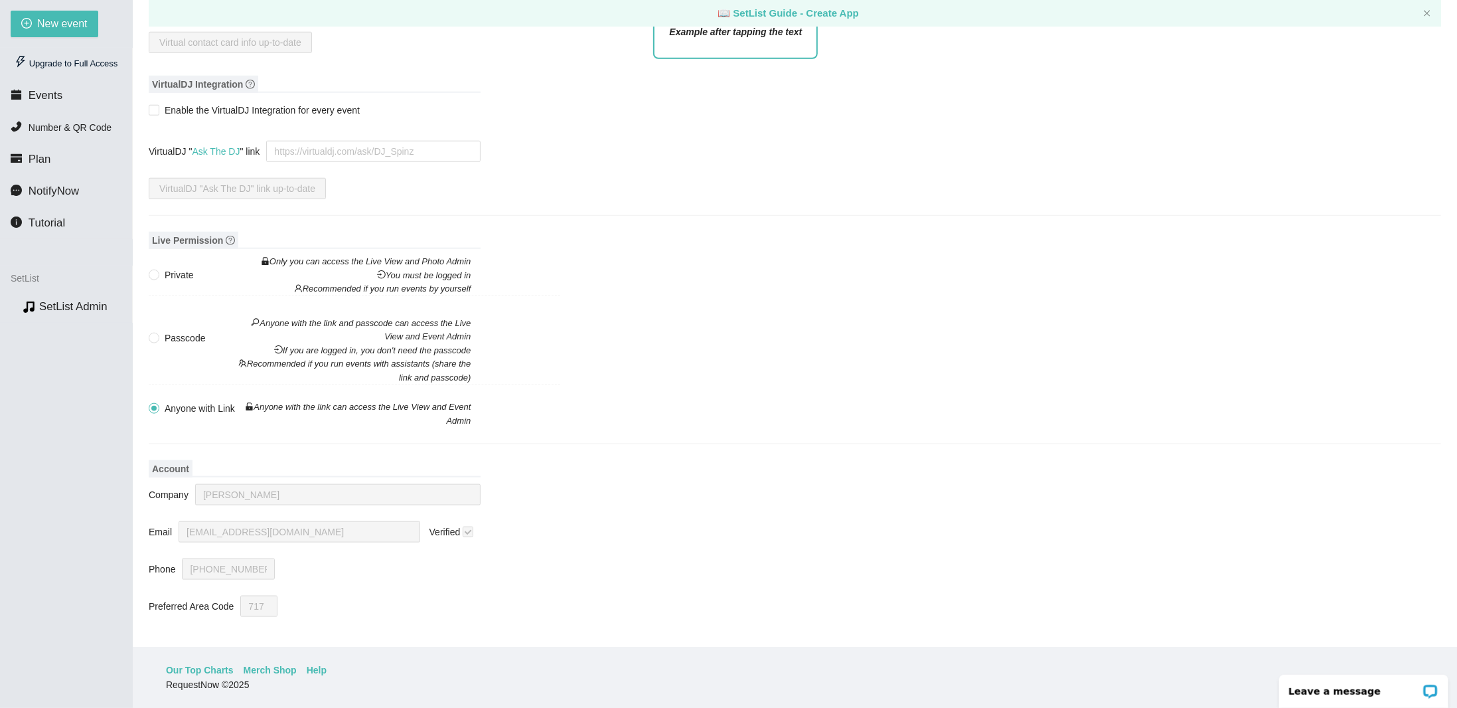
scroll to position [876, 0]
